Goal: Transaction & Acquisition: Download file/media

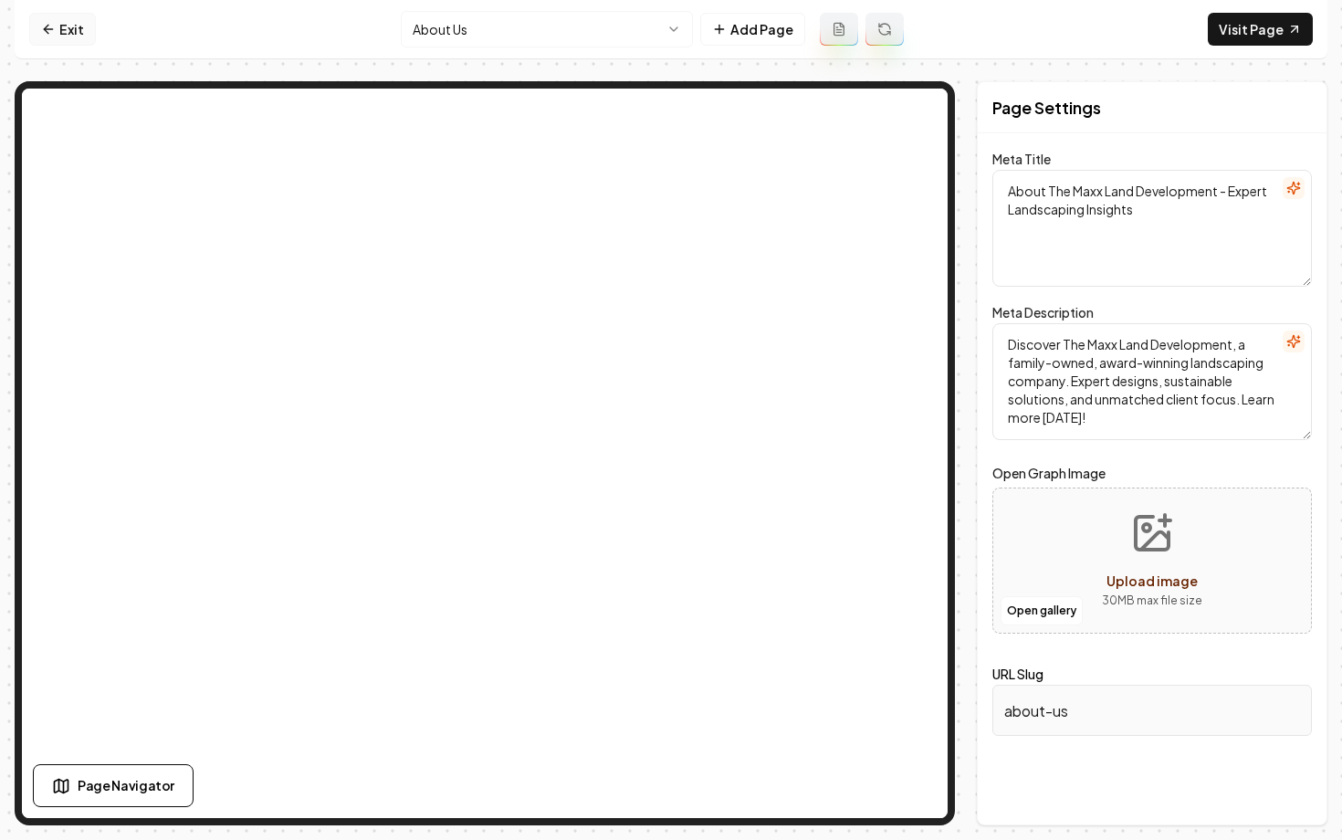
click at [57, 27] on link "Exit" at bounding box center [62, 29] width 67 height 33
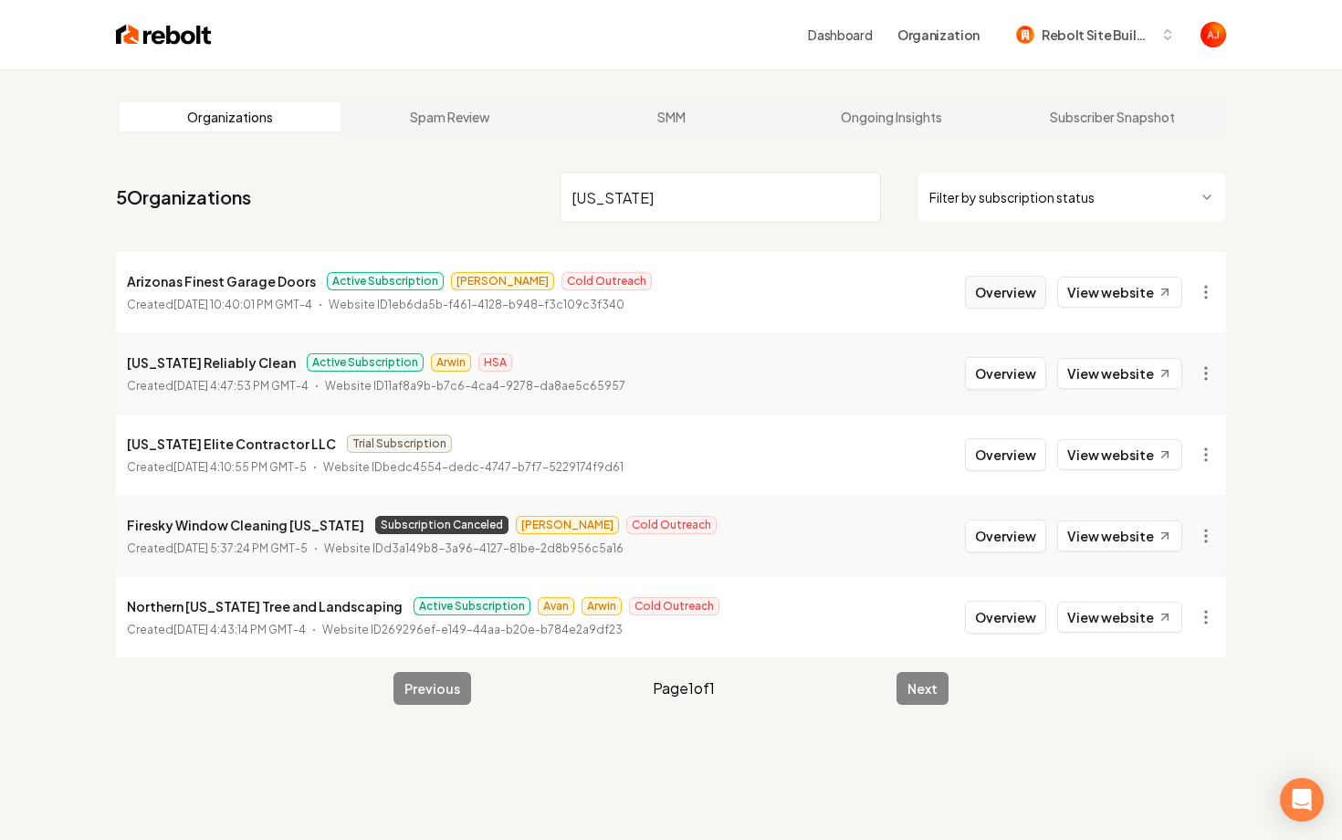
type input "[US_STATE]"
click at [1008, 289] on button "Overview" at bounding box center [1005, 292] width 81 height 33
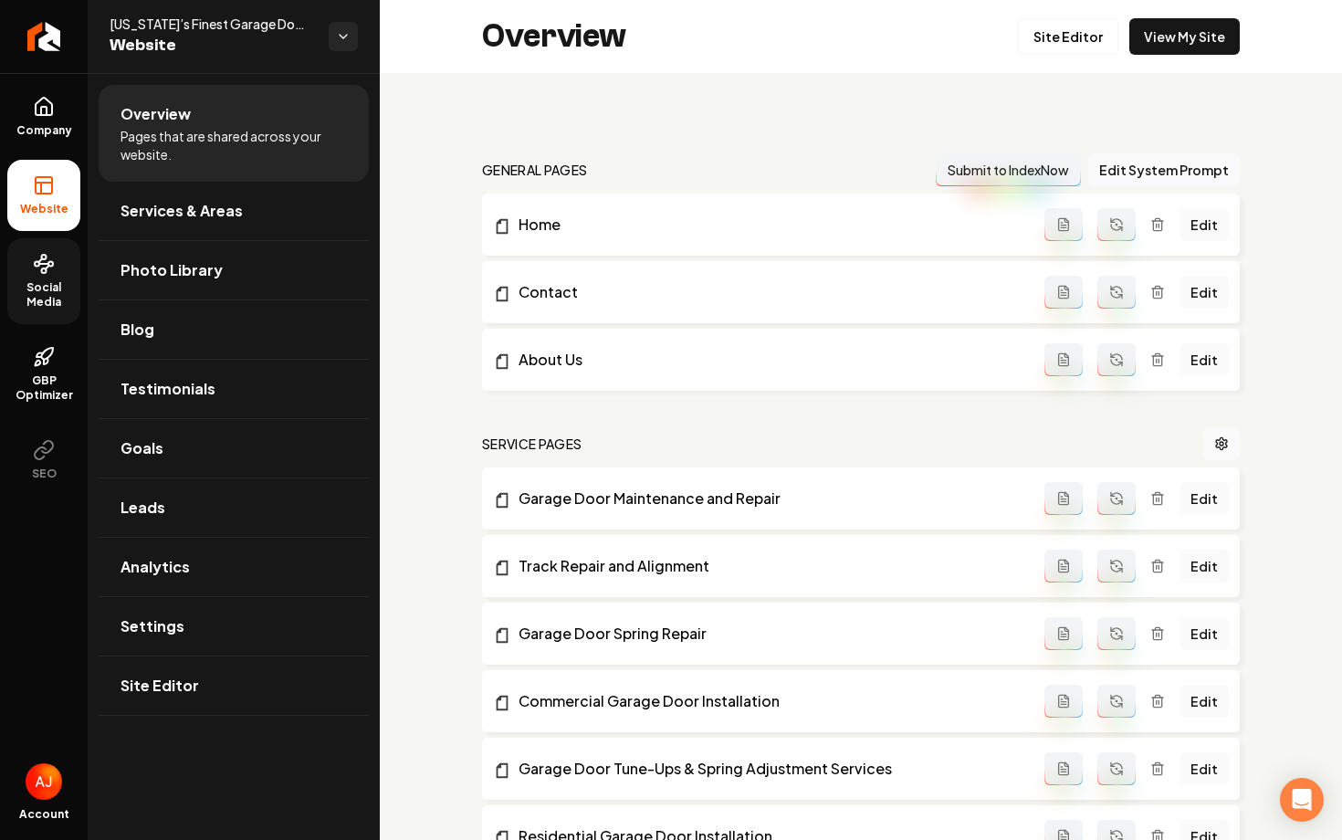
click at [44, 288] on span "Social Media" at bounding box center [43, 294] width 73 height 29
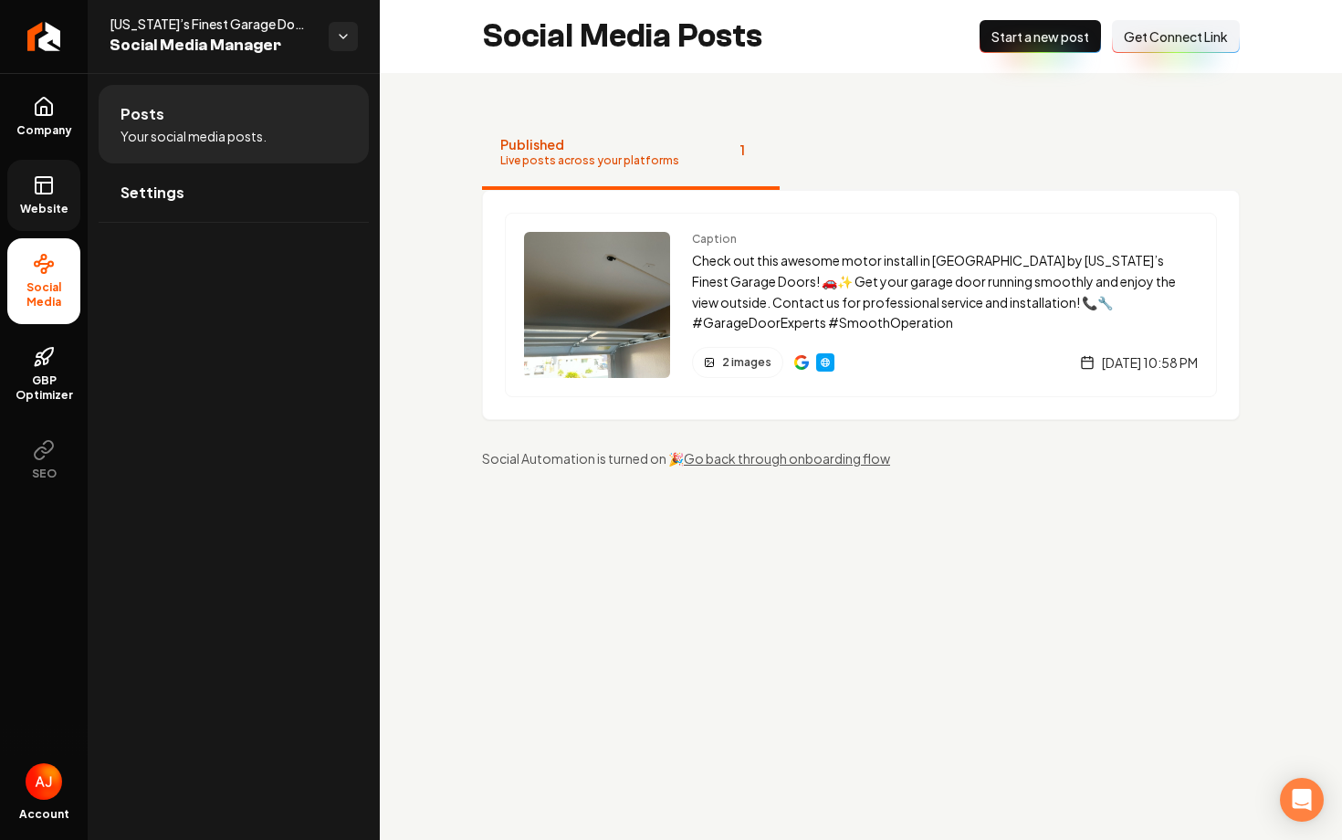
click at [52, 186] on rect at bounding box center [44, 185] width 16 height 16
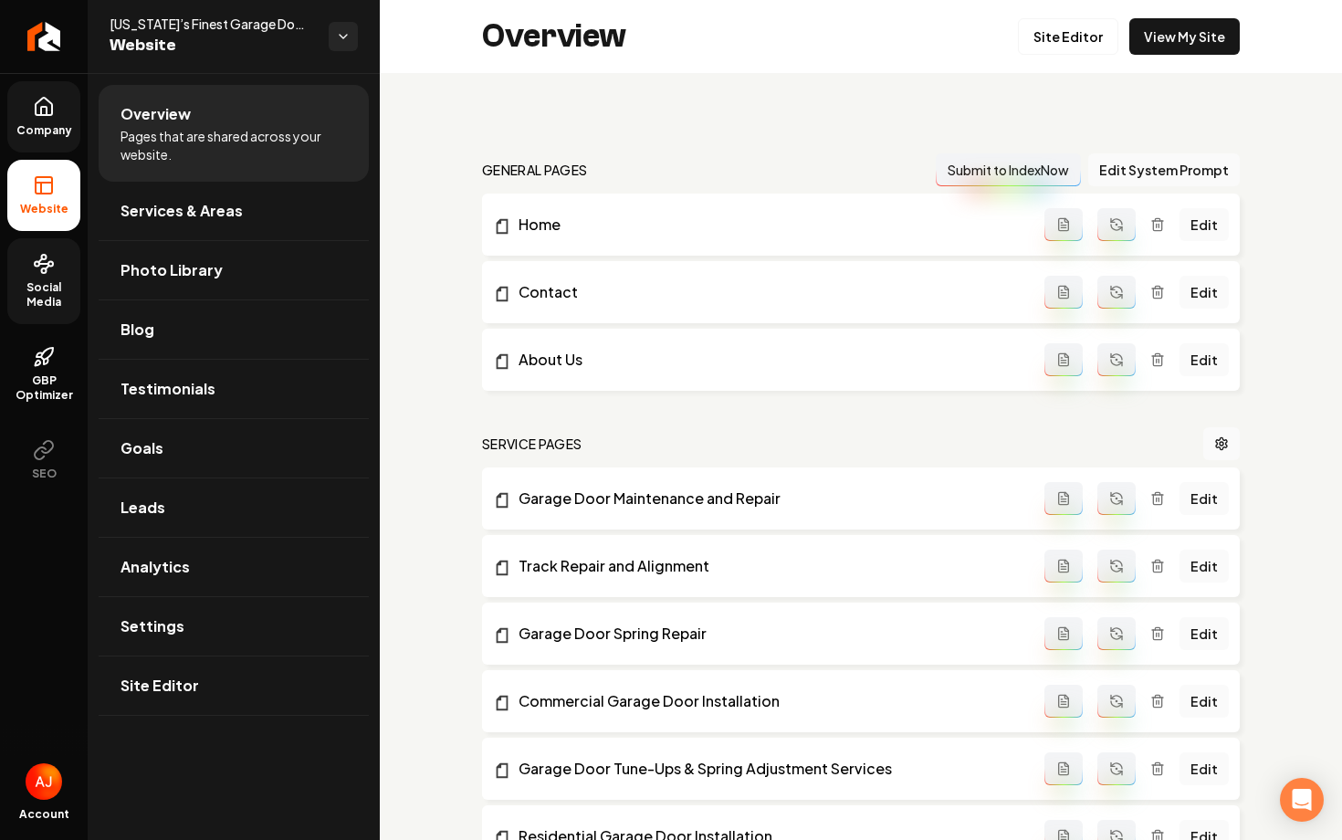
click at [68, 110] on link "Company" at bounding box center [43, 116] width 73 height 71
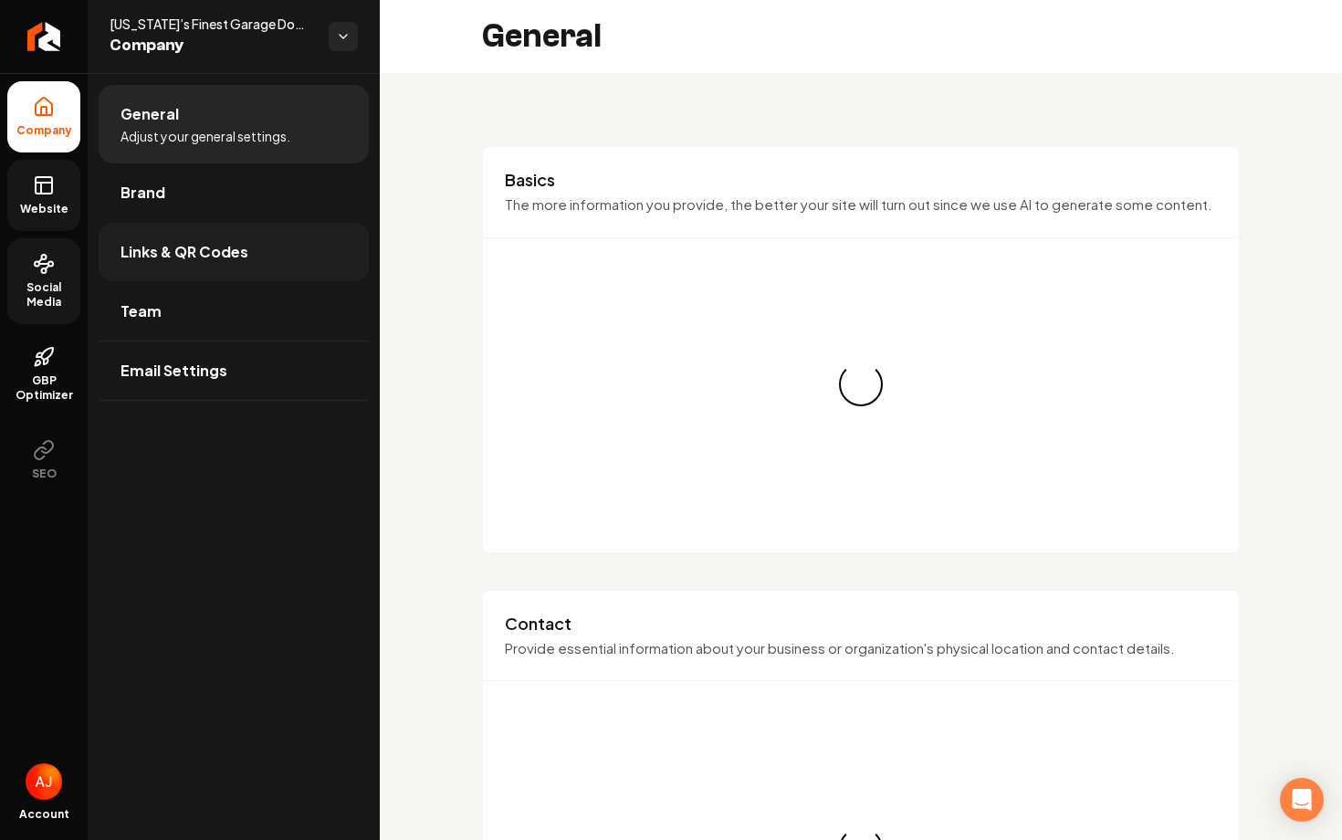
click at [199, 277] on link "Links & QR Codes" at bounding box center [234, 252] width 270 height 58
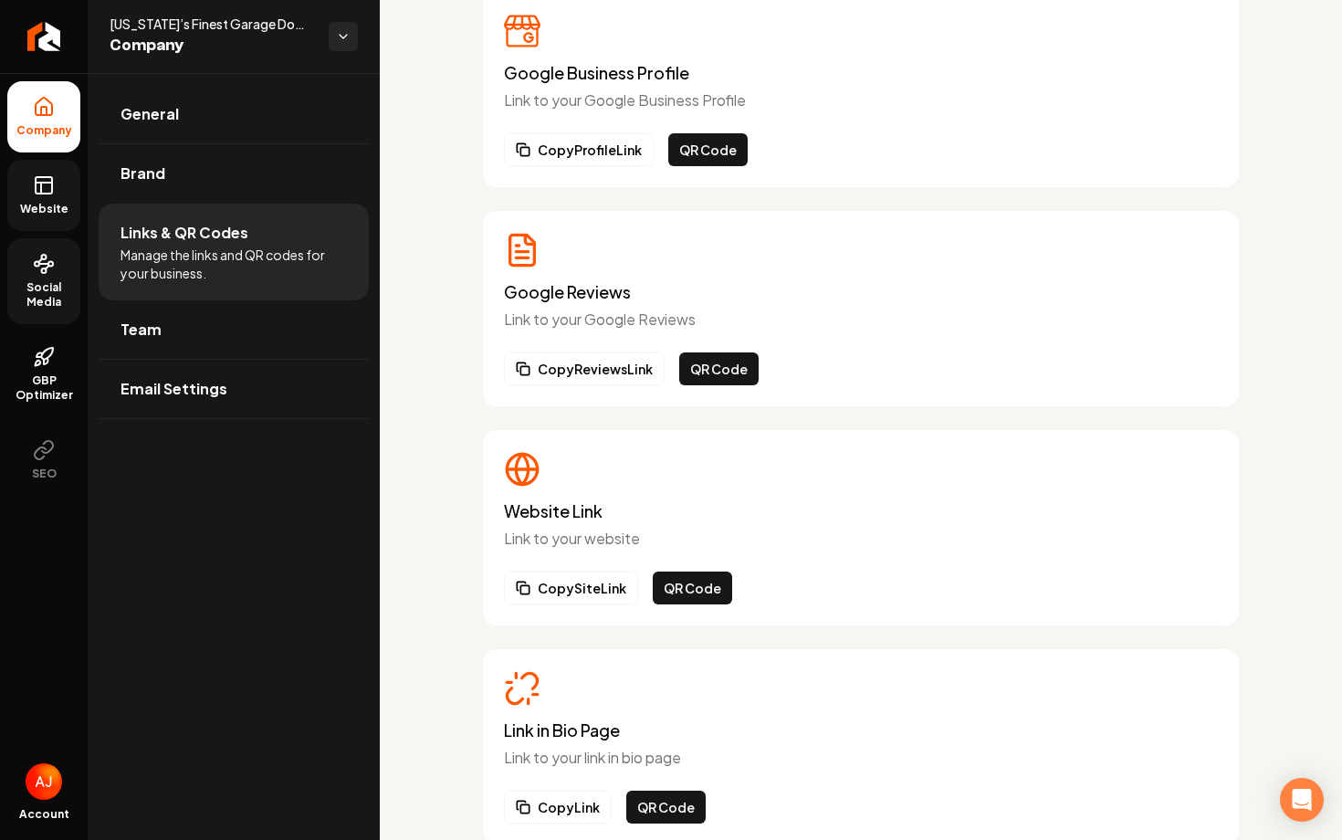
scroll to position [175, 0]
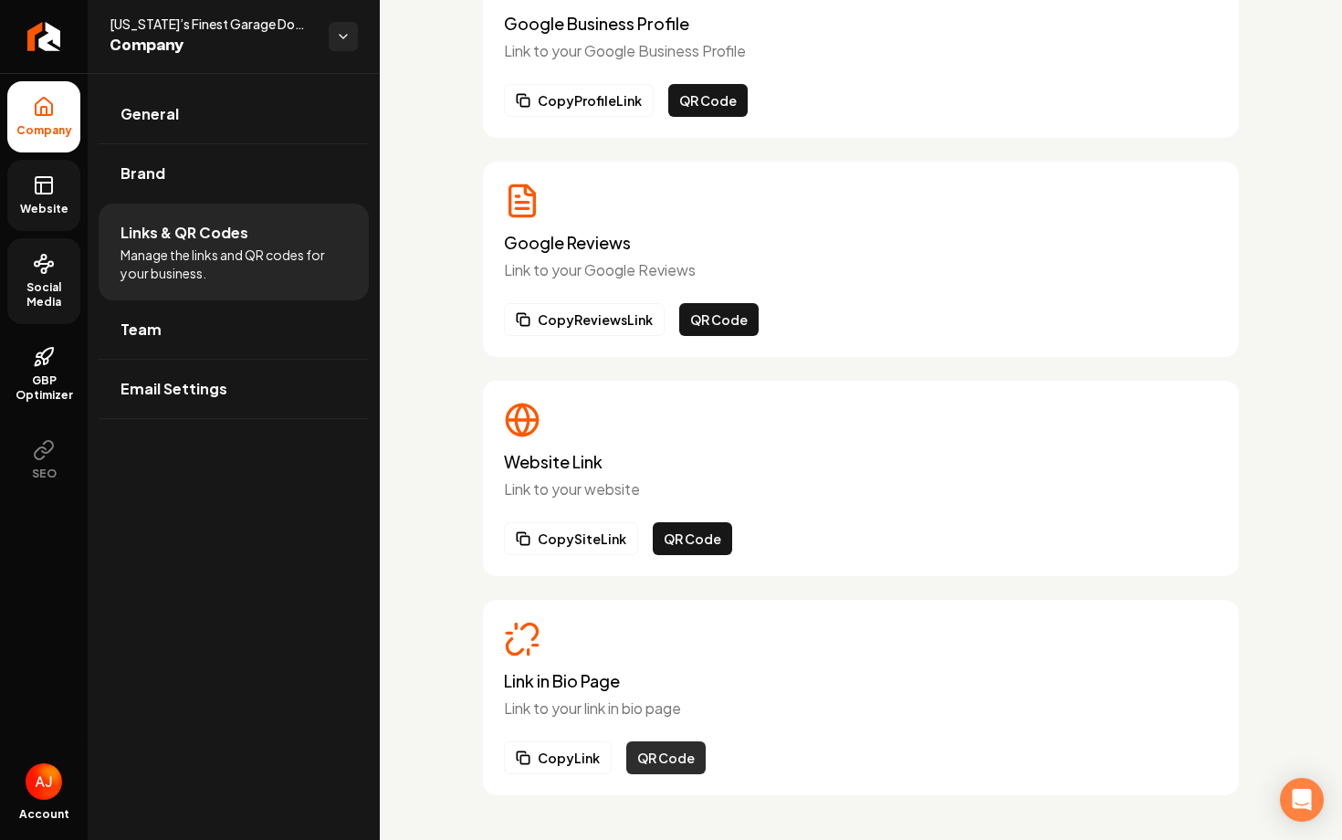
click at [655, 763] on button "QR Code" at bounding box center [665, 757] width 79 height 33
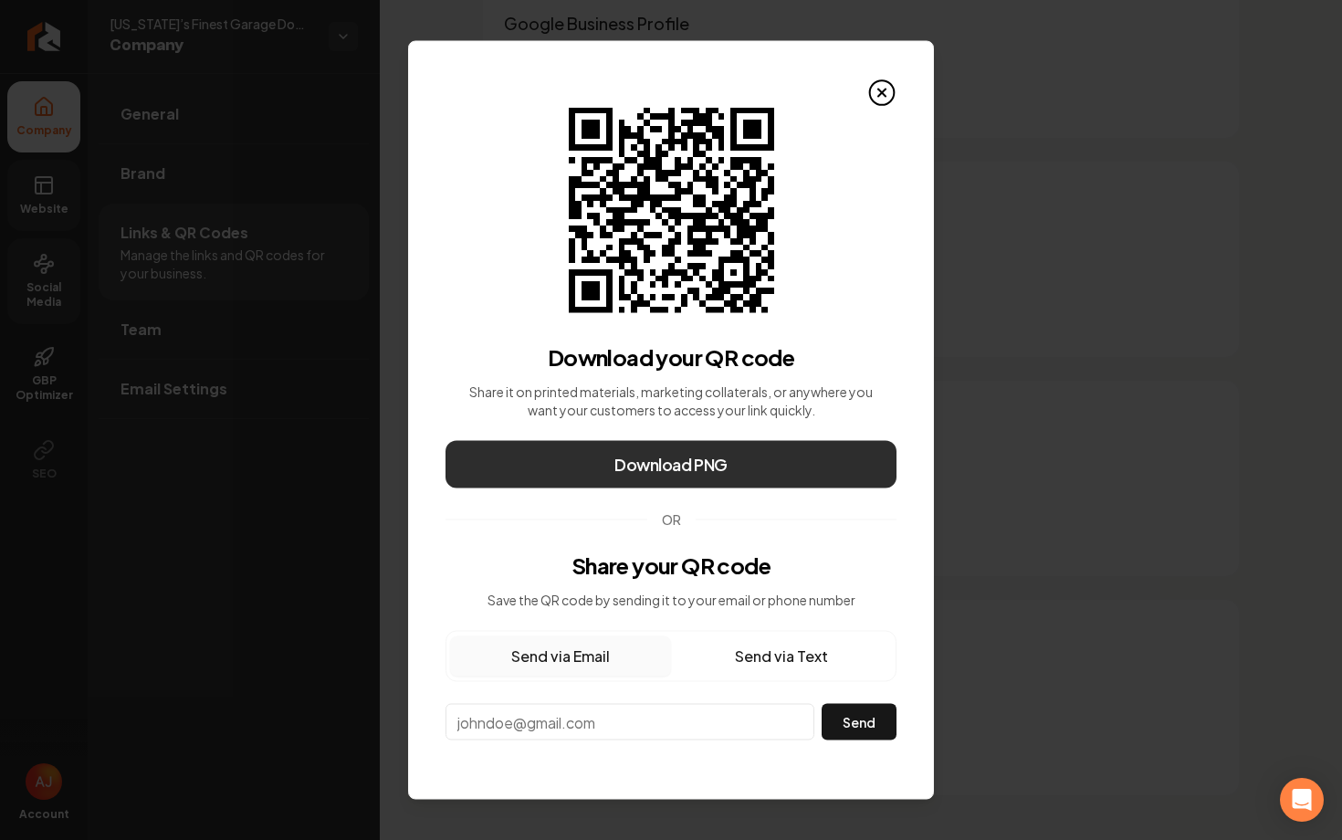
click at [727, 473] on span "Download PNG" at bounding box center [670, 465] width 113 height 26
